Goal: Information Seeking & Learning: Learn about a topic

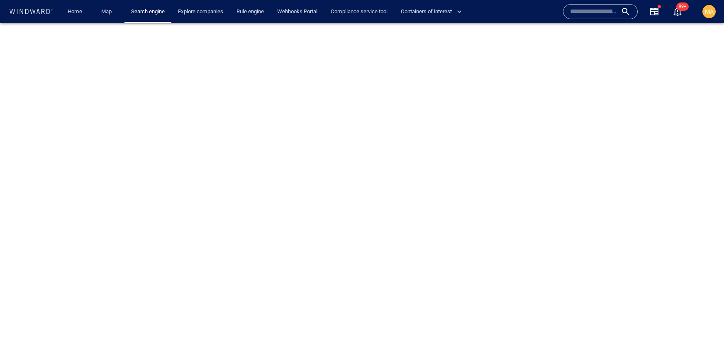
click at [576, 12] on input "text" at bounding box center [593, 11] width 47 height 12
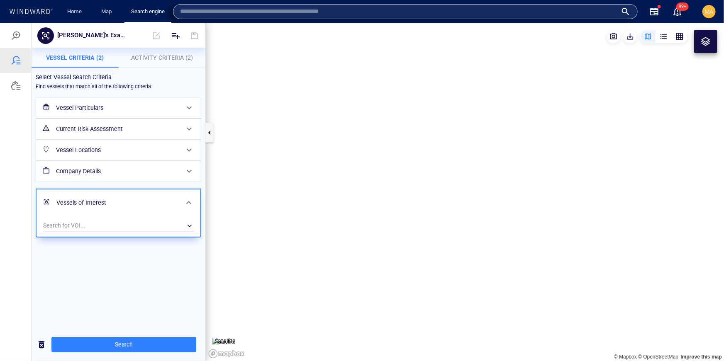
type input "*"
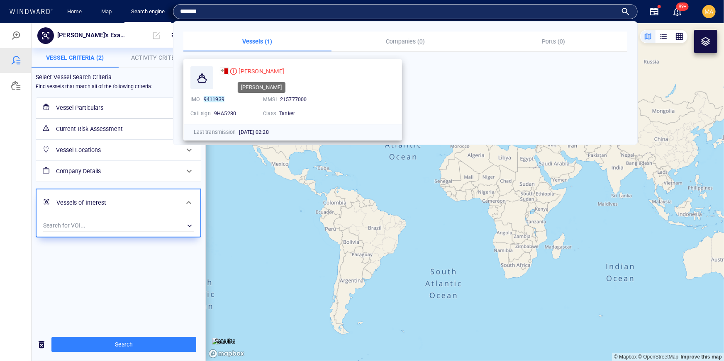
type input "*******"
click at [250, 72] on span "[PERSON_NAME]" at bounding box center [261, 71] width 46 height 7
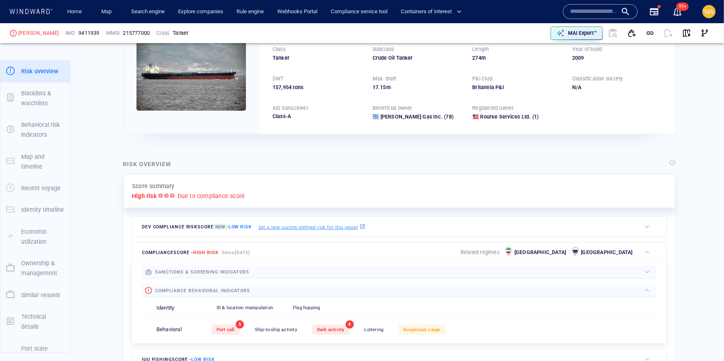
scroll to position [148, 0]
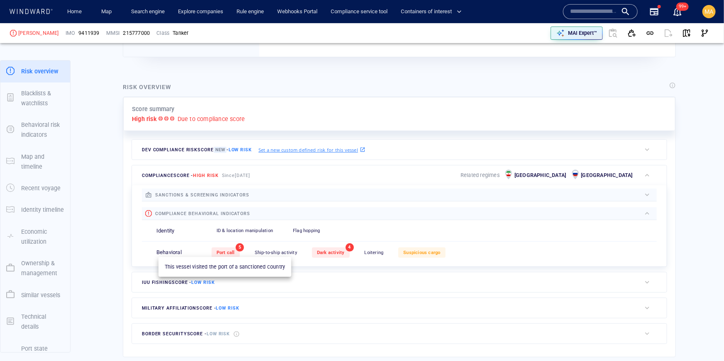
click at [231, 250] on span "Port call" at bounding box center [225, 252] width 18 height 5
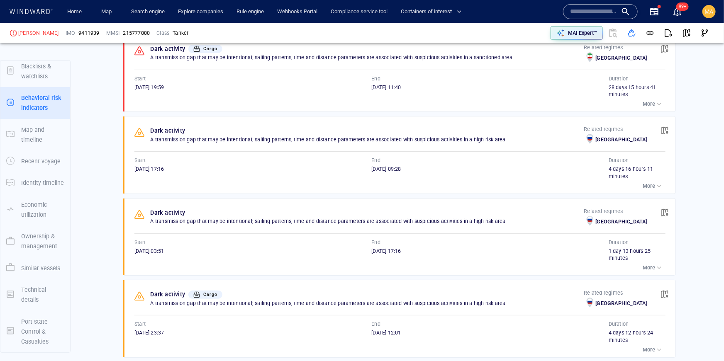
scroll to position [581, 0]
click at [655, 185] on div "button" at bounding box center [659, 185] width 8 height 8
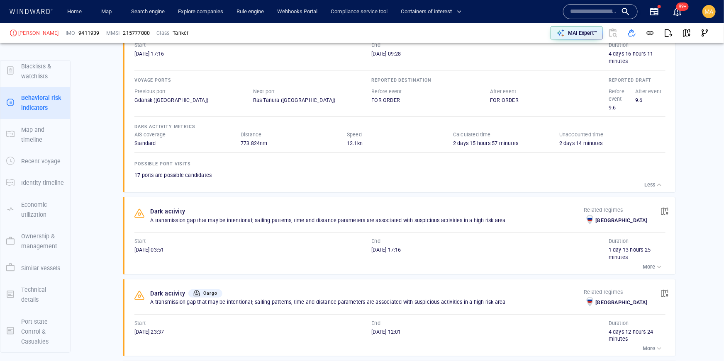
scroll to position [702, 0]
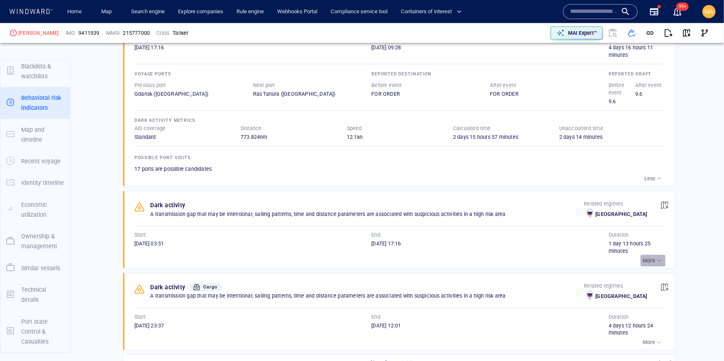
click at [661, 259] on div "button" at bounding box center [659, 261] width 8 height 8
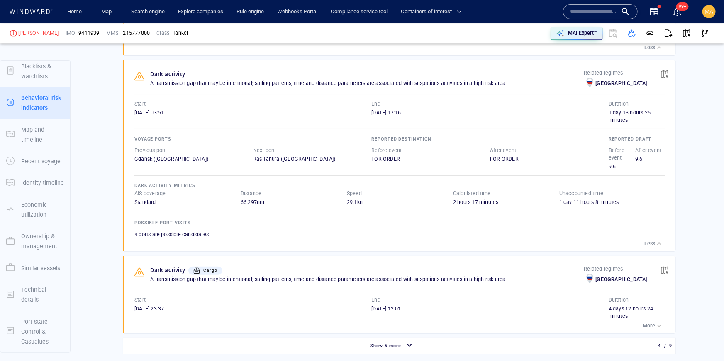
scroll to position [836, 0]
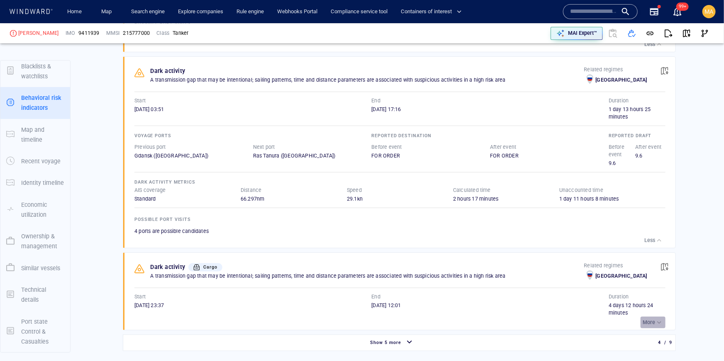
click at [653, 319] on p "More" at bounding box center [648, 322] width 12 height 7
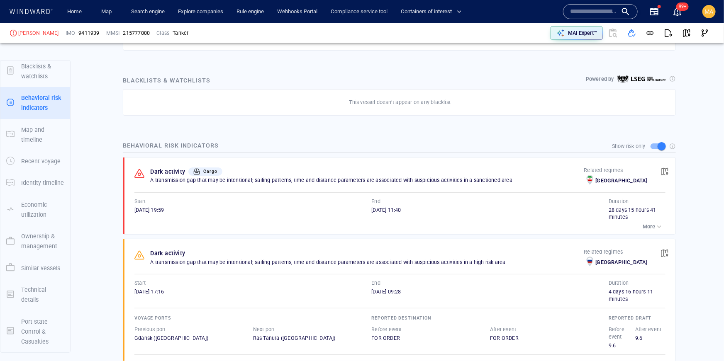
scroll to position [456, 0]
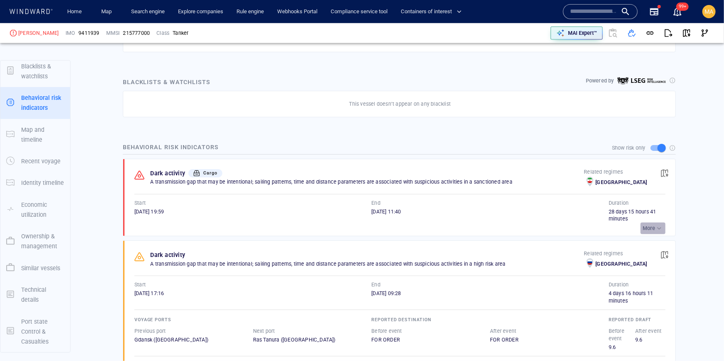
click at [646, 228] on p "More" at bounding box center [648, 228] width 12 height 7
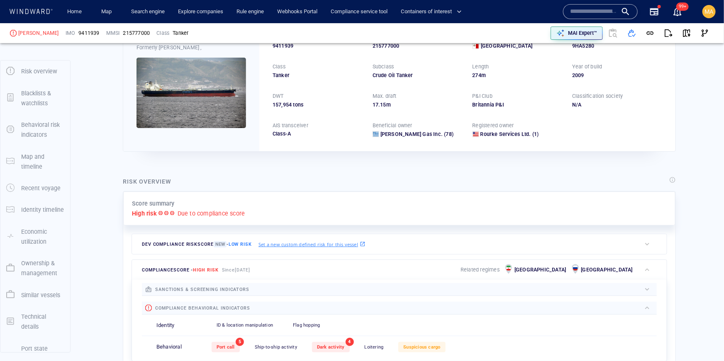
scroll to position [0, 0]
